Goal: Information Seeking & Learning: Learn about a topic

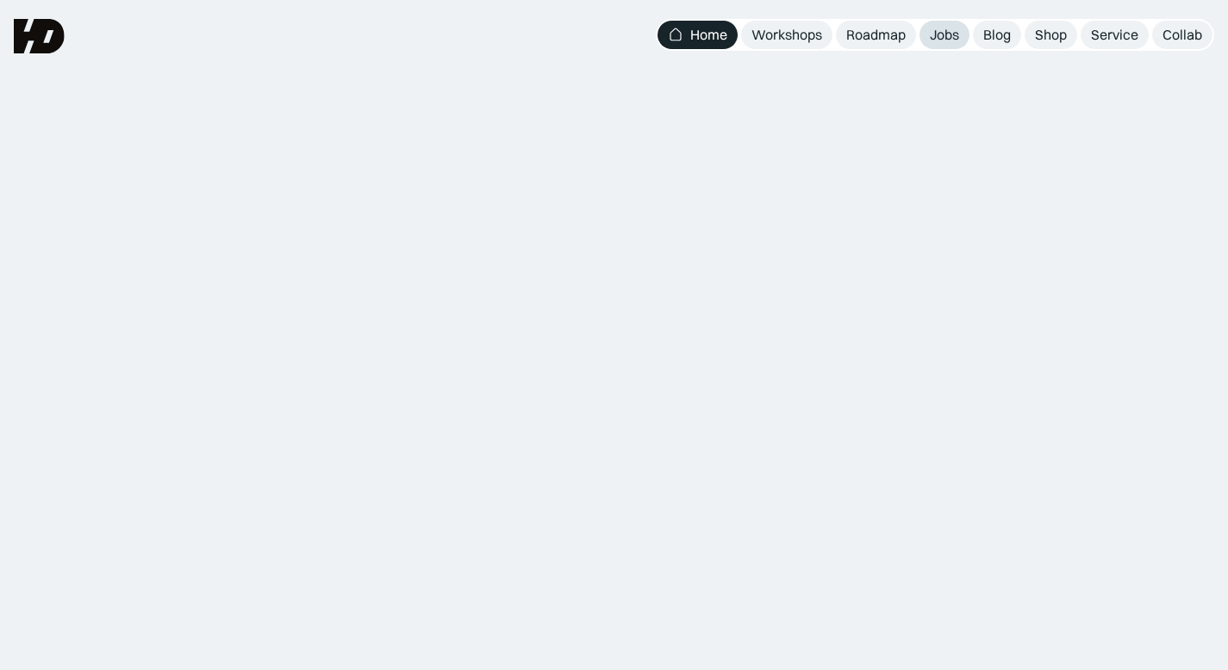
click at [928, 42] on link "Jobs" at bounding box center [944, 35] width 50 height 28
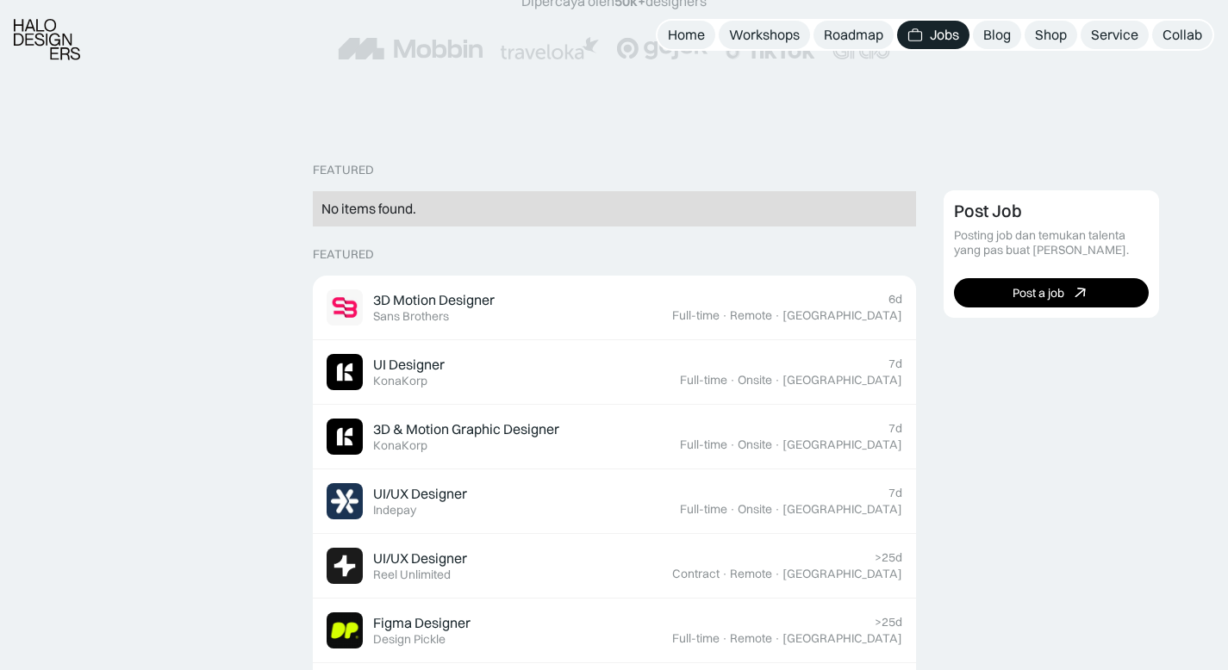
scroll to position [307, 0]
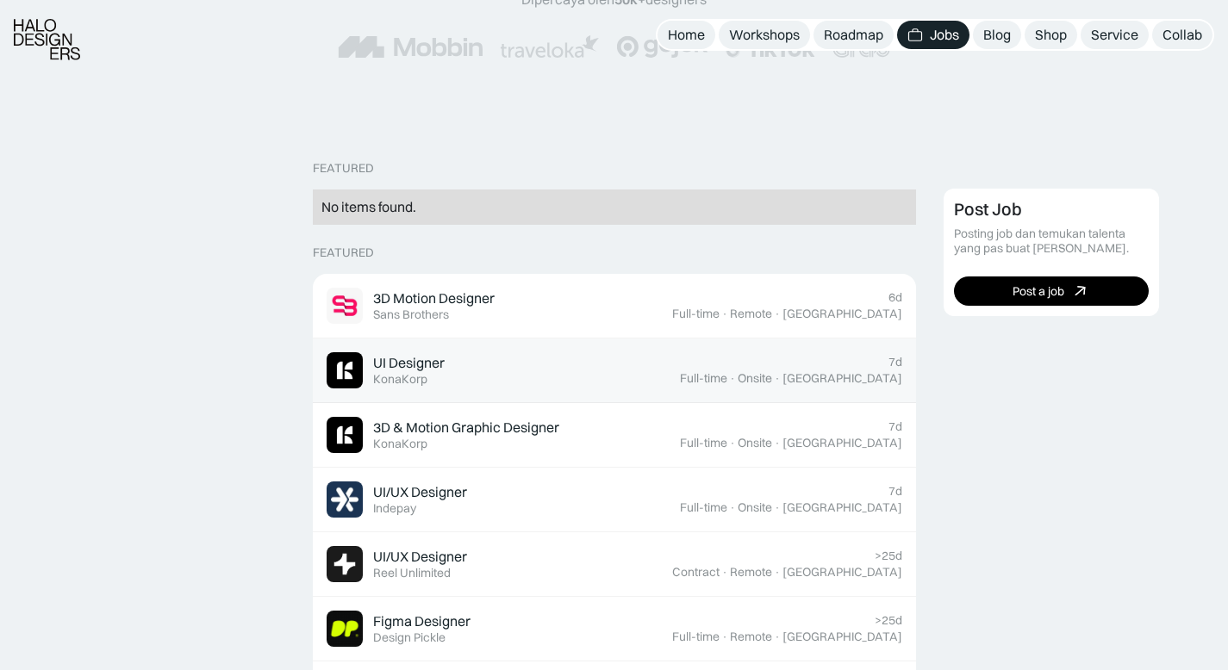
click at [415, 362] on div "UI Designer" at bounding box center [409, 363] width 72 height 18
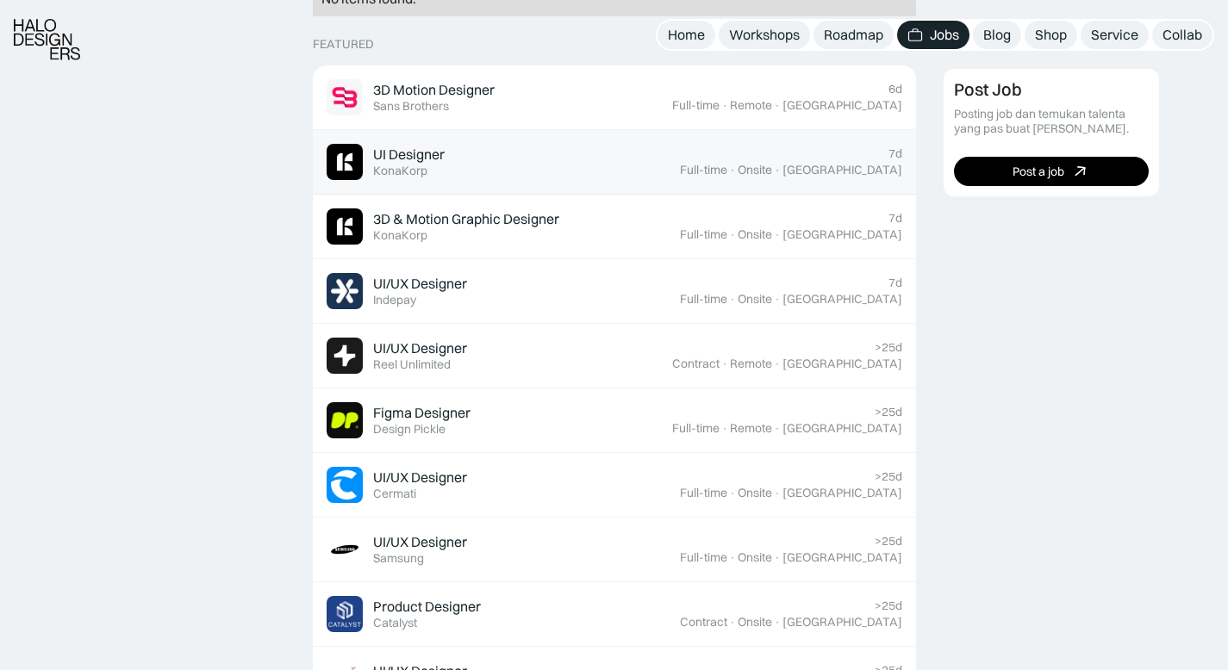
scroll to position [518, 0]
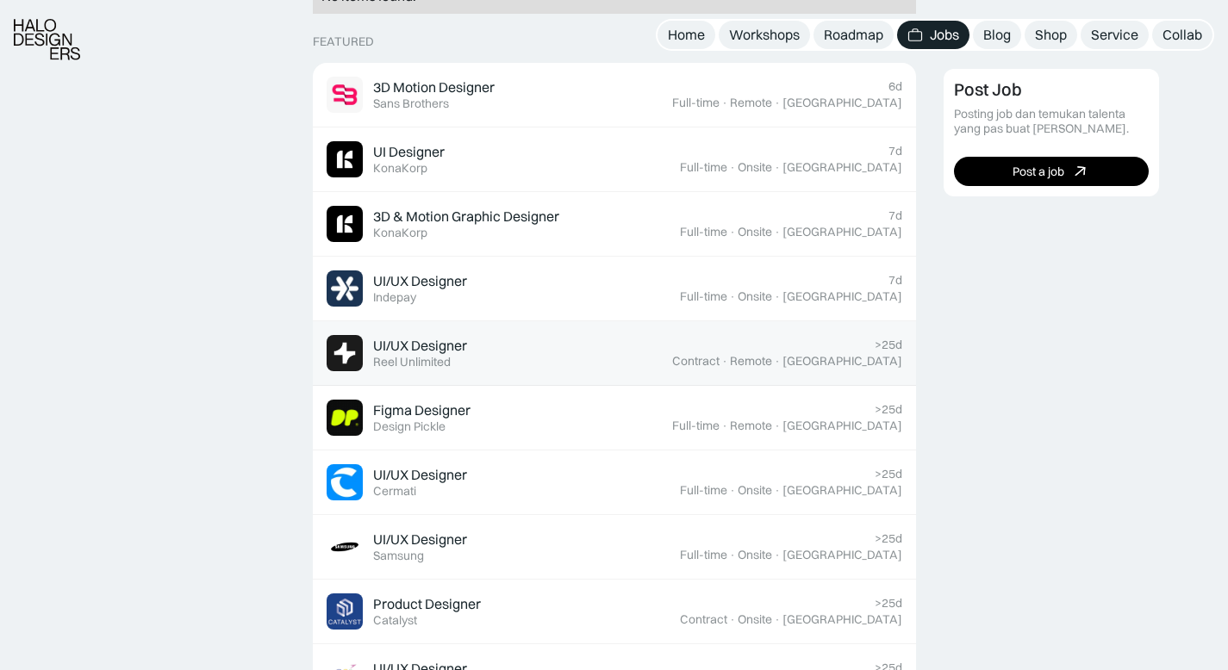
click at [437, 340] on div "UI/UX Designer" at bounding box center [420, 346] width 94 height 18
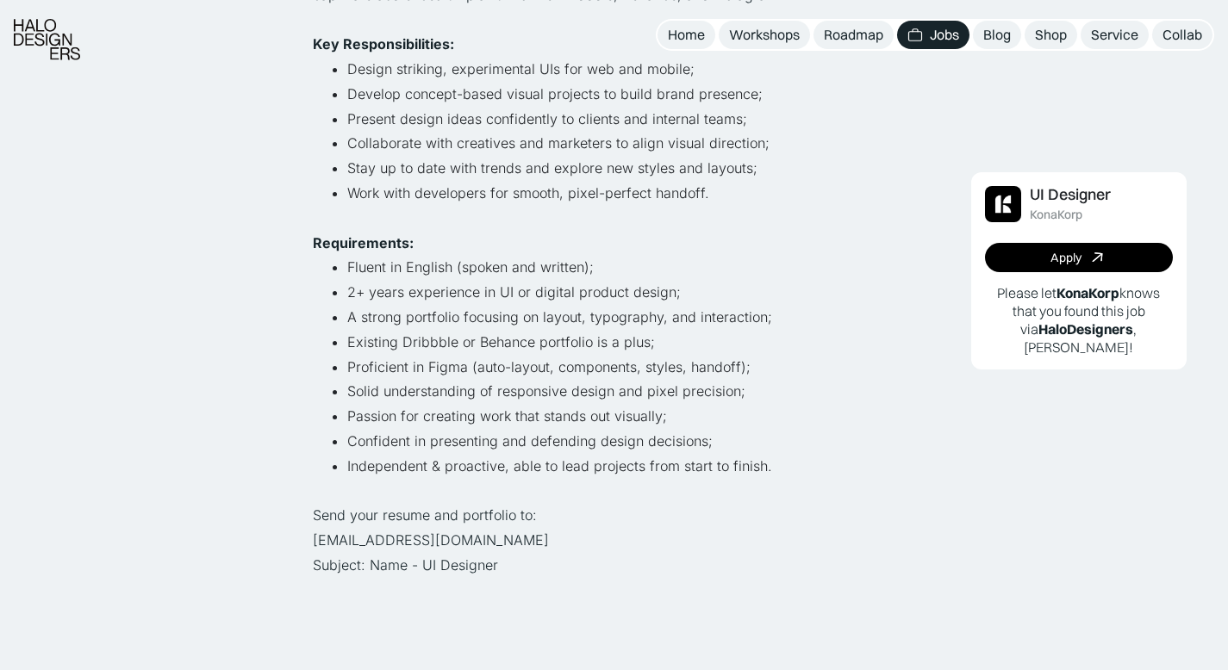
scroll to position [458, 0]
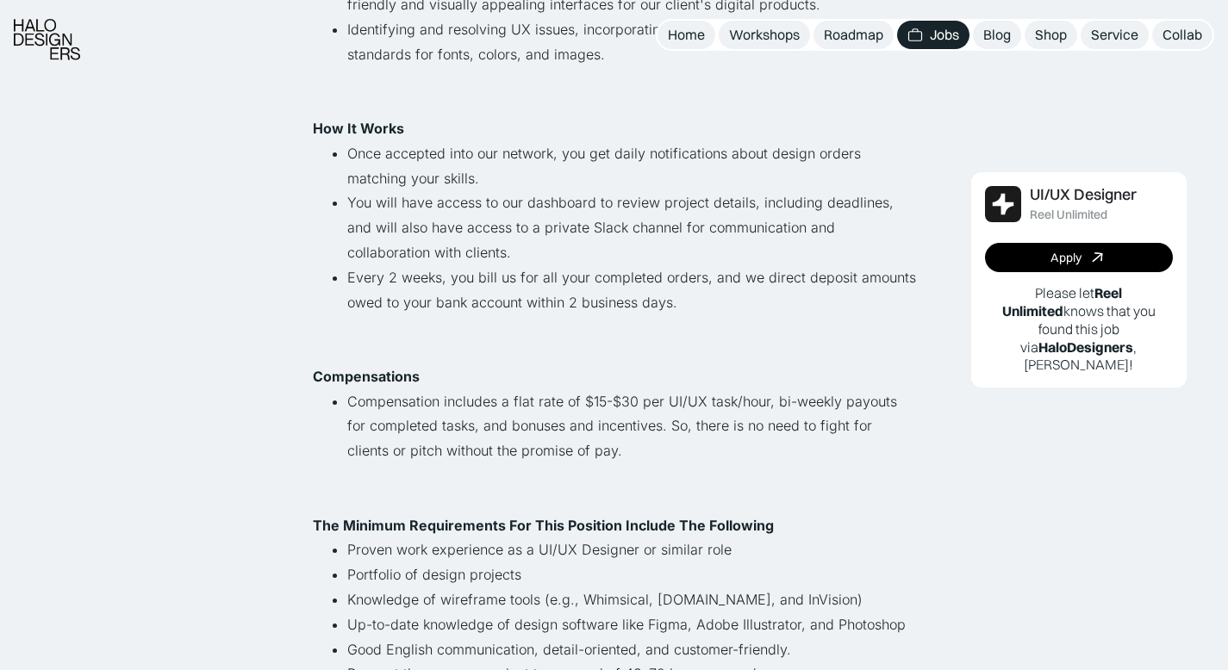
scroll to position [672, 0]
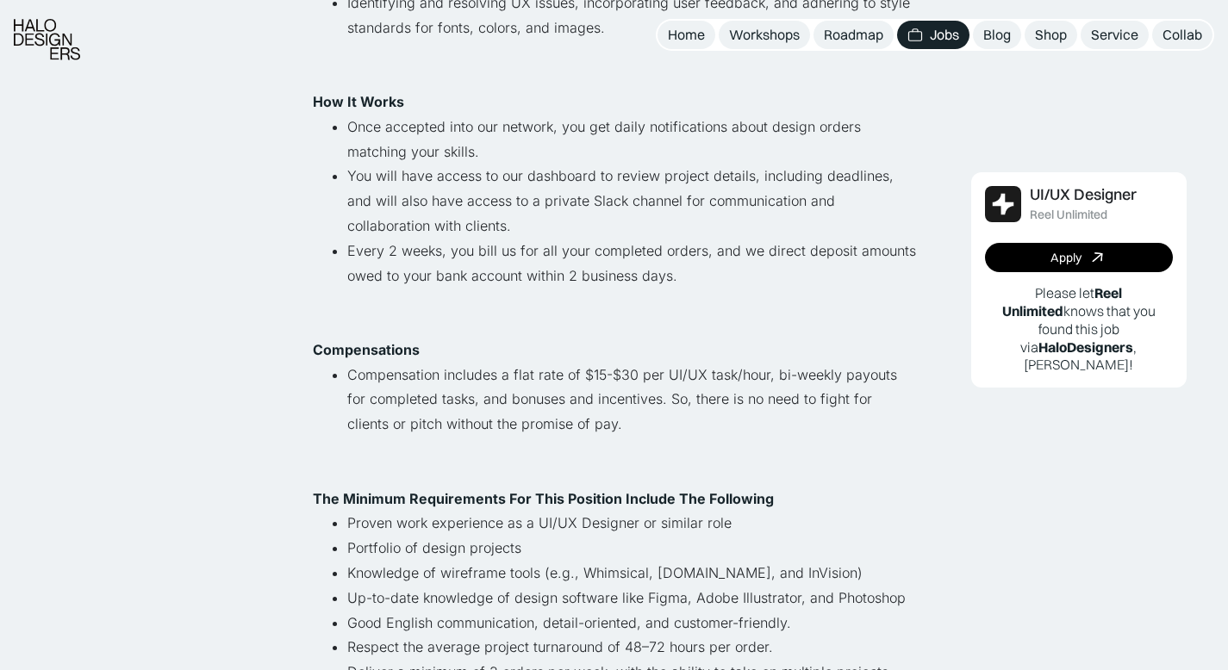
click at [587, 378] on li "Compensation includes a flat rate of $15-$30 per UI/UX task/hour, bi-weekly pay…" at bounding box center [631, 412] width 569 height 99
